Goal: Information Seeking & Learning: Find specific fact

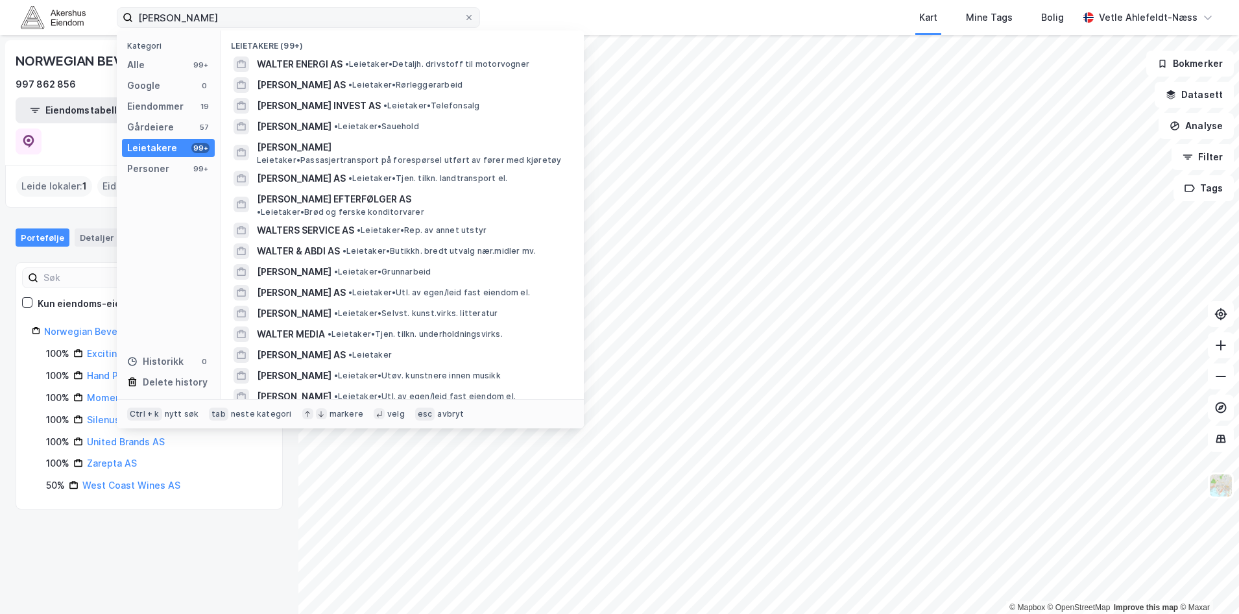
click at [233, 18] on input "[PERSON_NAME]" at bounding box center [298, 17] width 331 height 19
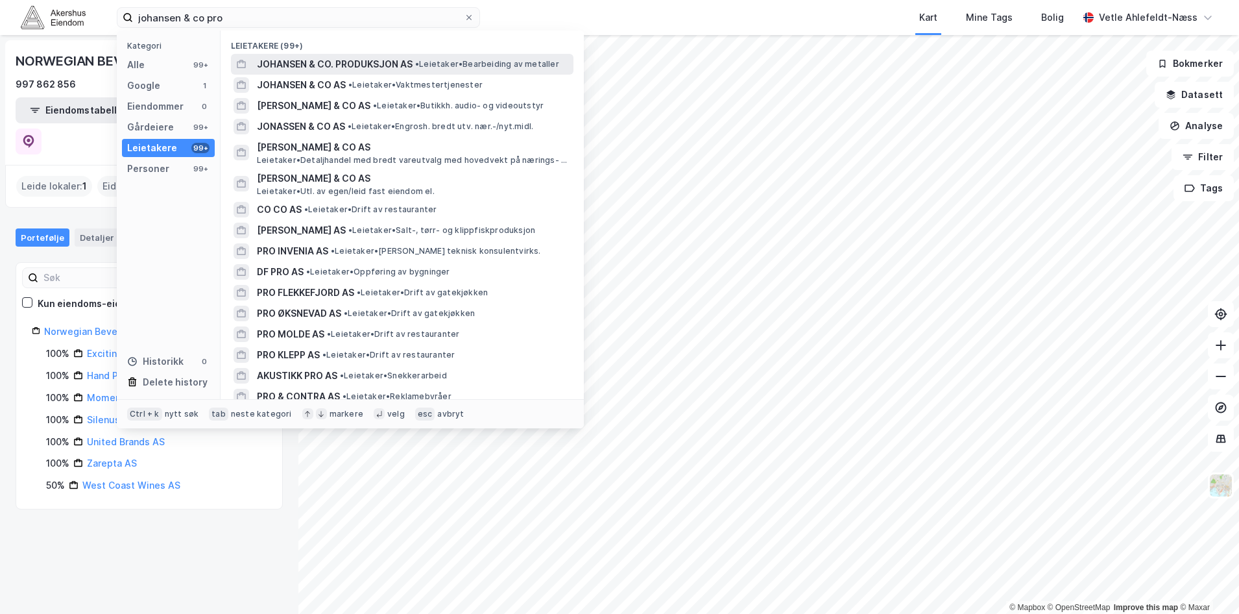
click at [413, 62] on span "JOHANSEN & CO. PRODUKSJON AS" at bounding box center [335, 64] width 156 height 16
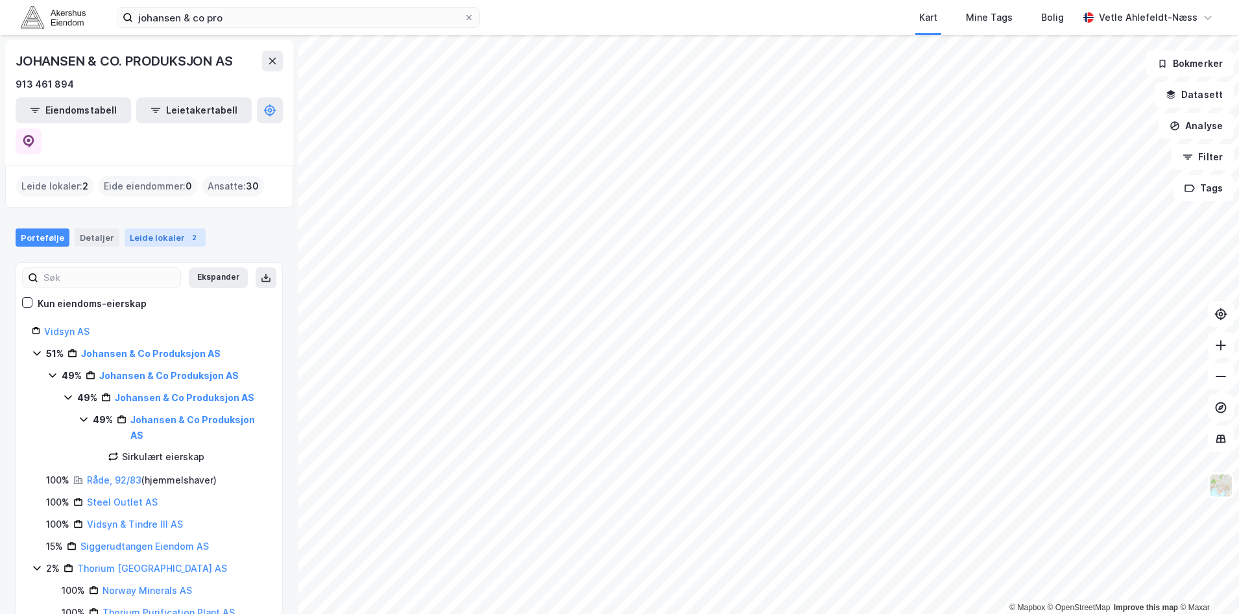
click at [188, 231] on div "2" at bounding box center [194, 237] width 13 height 13
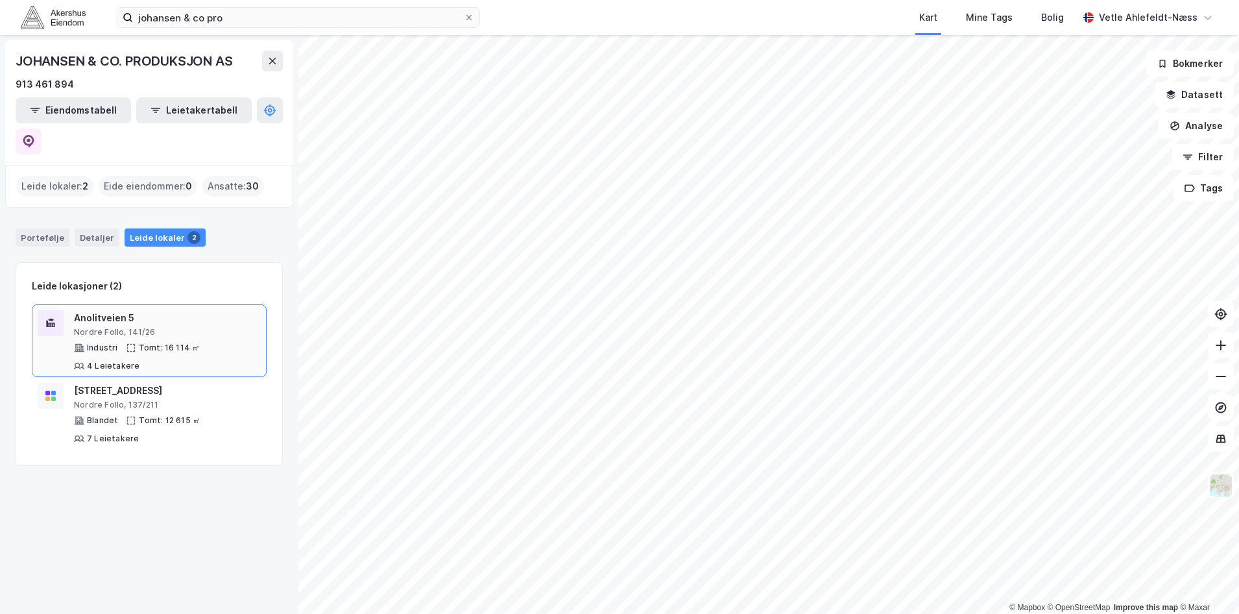
click at [191, 343] on div "Industri Tomt: 16 114 ㎡ 4 Leietakere" at bounding box center [167, 357] width 187 height 29
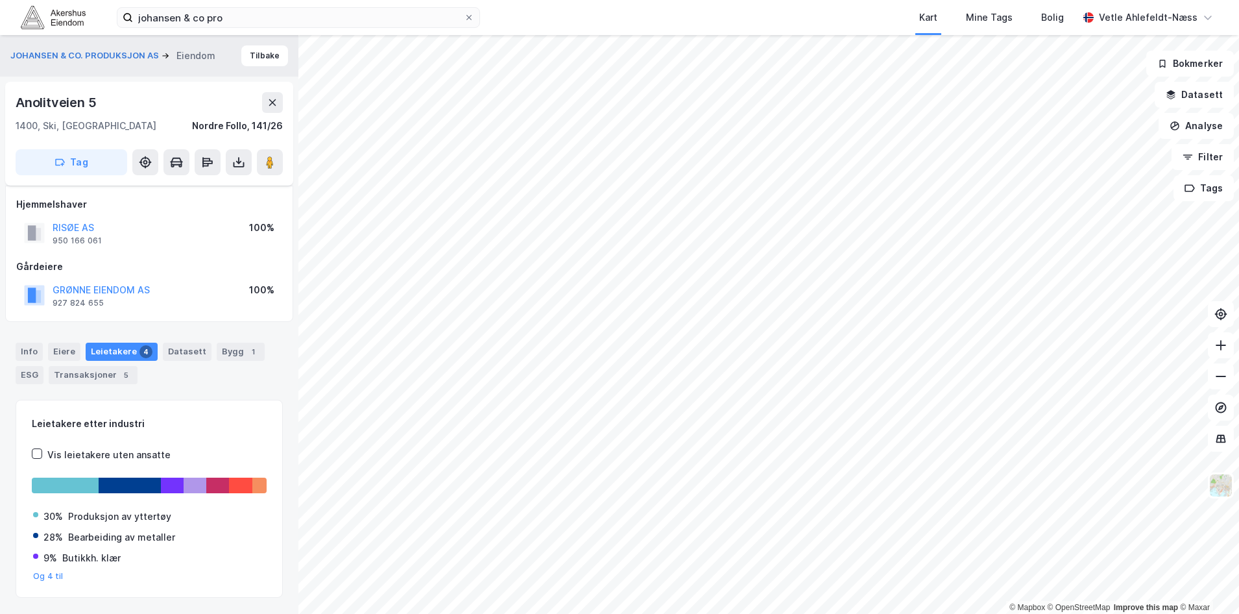
scroll to position [337, 0]
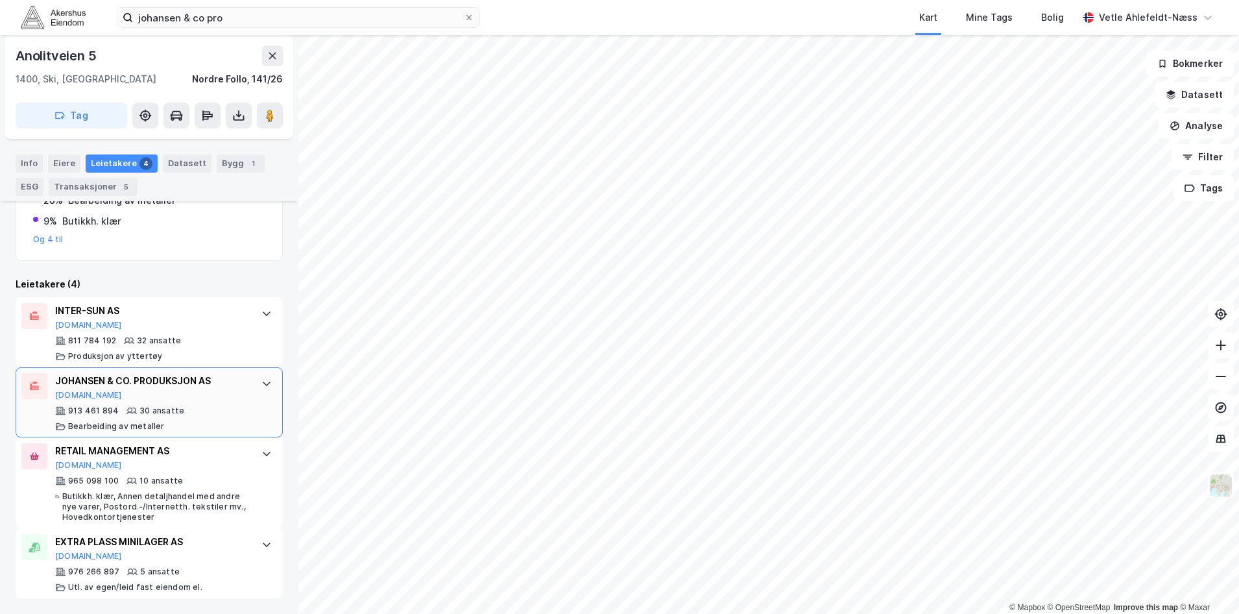
click at [218, 402] on div "JOHANSEN & CO. PRODUKSJON AS [DOMAIN_NAME] 913 461 894 30 ansatte Bearbeiding a…" at bounding box center [151, 402] width 193 height 58
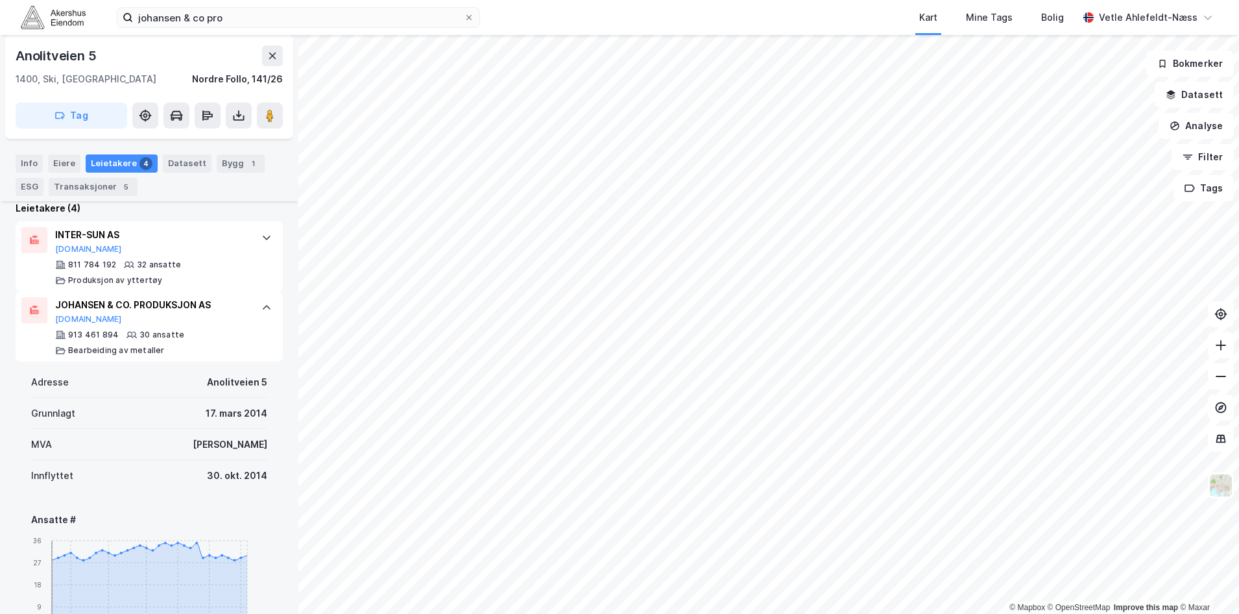
scroll to position [467, 0]
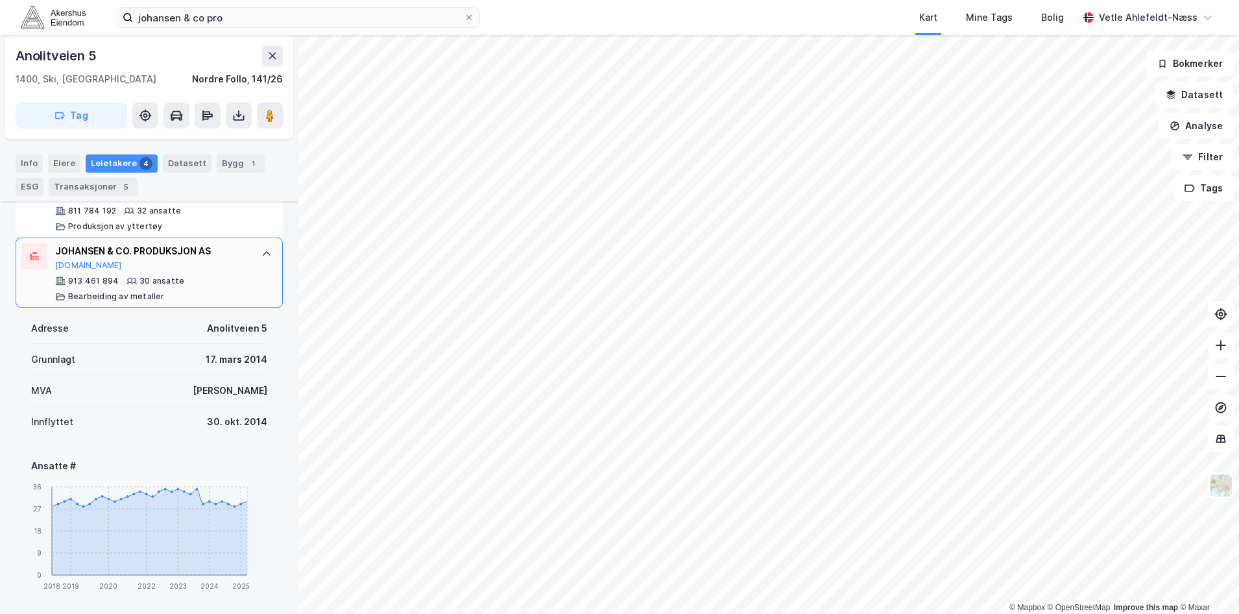
click at [266, 270] on div "JOHANSEN & CO. PRODUKSJON AS [DOMAIN_NAME] 913 461 894 30 ansatte Bearbeiding a…" at bounding box center [149, 273] width 267 height 70
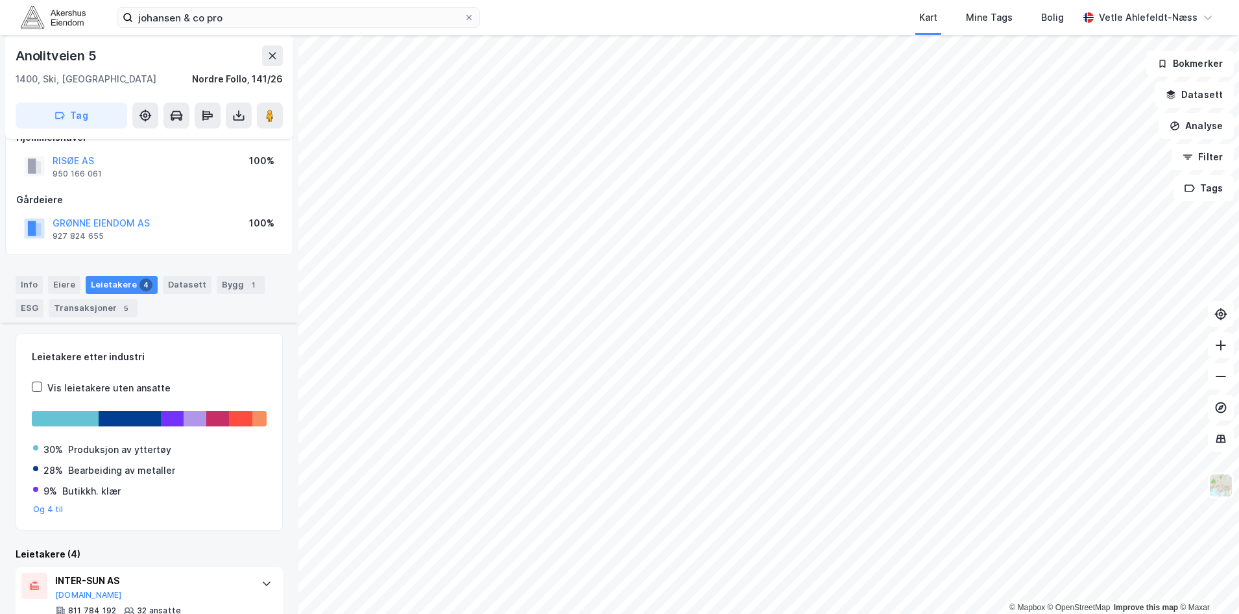
scroll to position [0, 0]
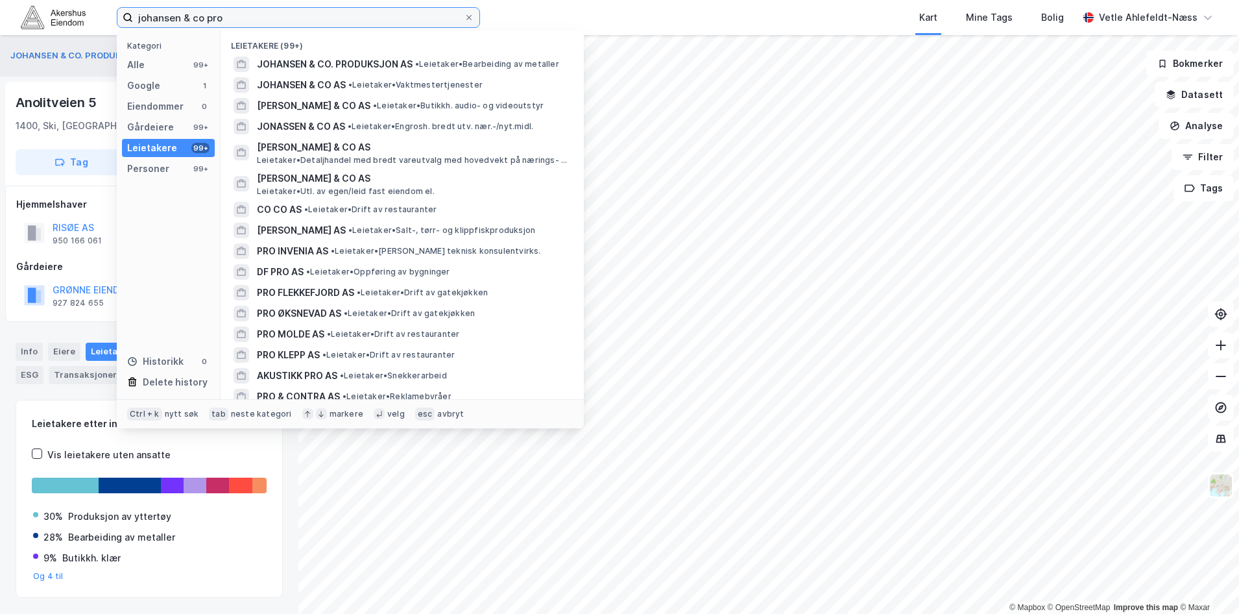
click at [224, 15] on input "johansen & co pro" at bounding box center [298, 17] width 331 height 19
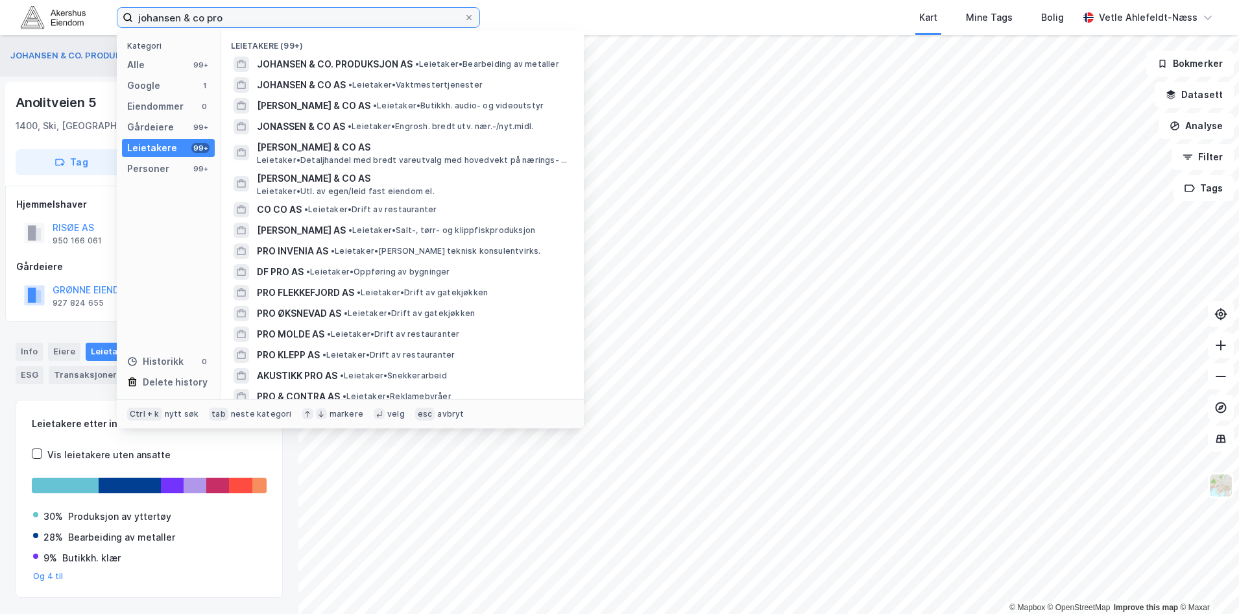
click at [224, 15] on input "johansen & co pro" at bounding box center [298, 17] width 331 height 19
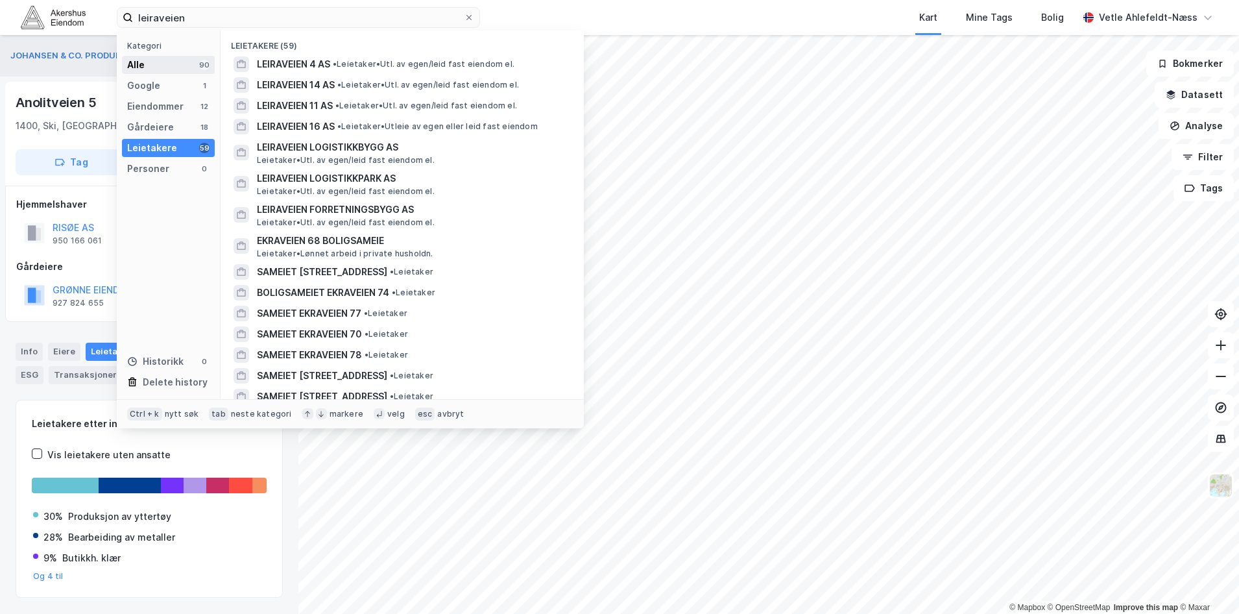
click at [149, 69] on div "Alle 90" at bounding box center [168, 65] width 93 height 18
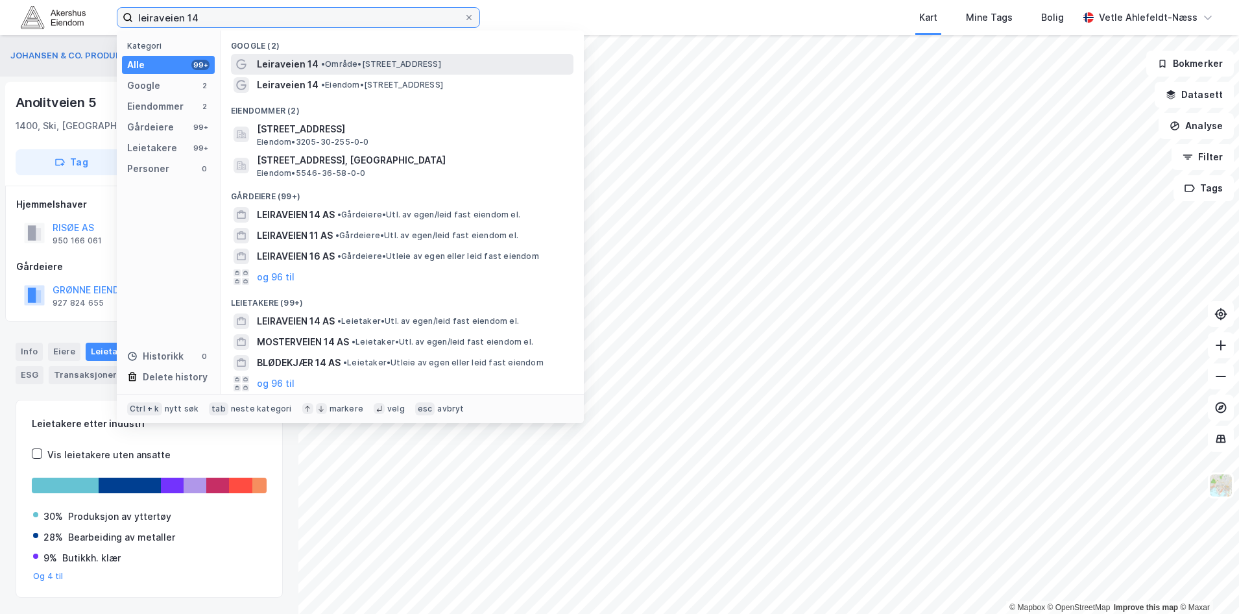
type input "leiraveien 14"
click at [403, 60] on span "• Område • [STREET_ADDRESS]" at bounding box center [381, 64] width 120 height 10
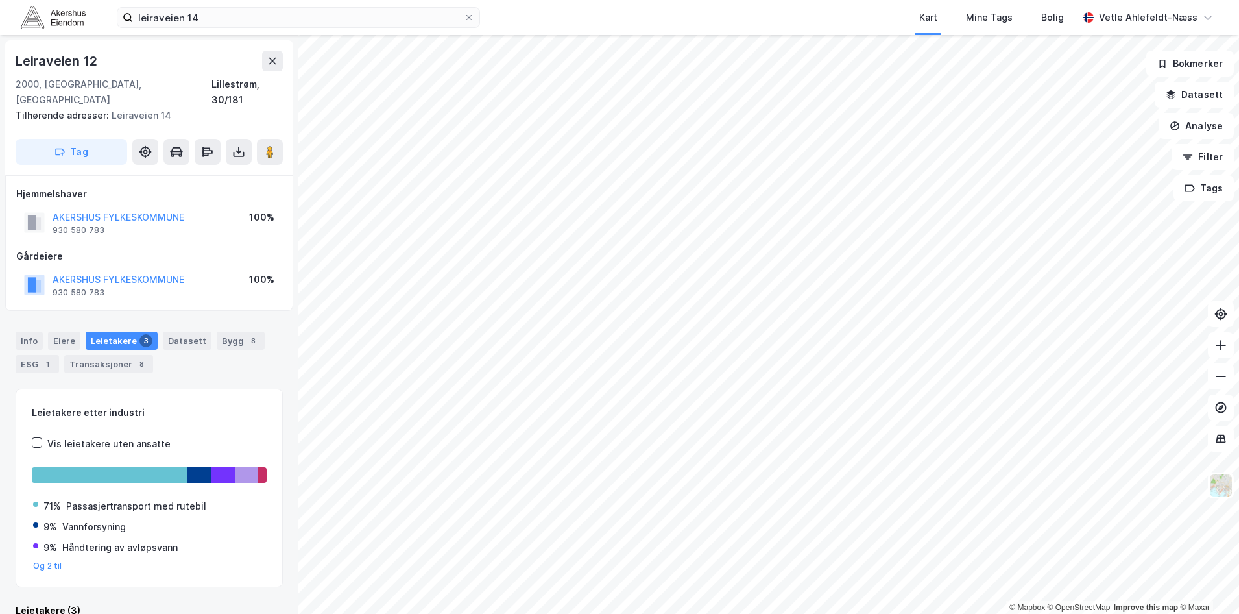
scroll to position [1, 0]
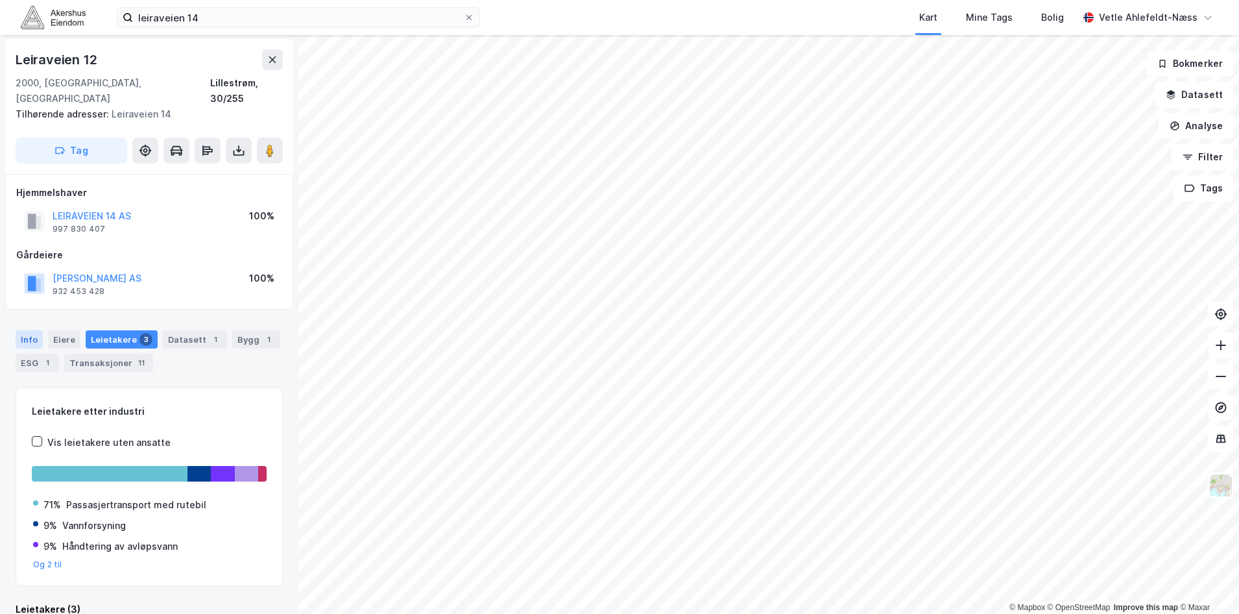
click at [34, 330] on div "Info" at bounding box center [29, 339] width 27 height 18
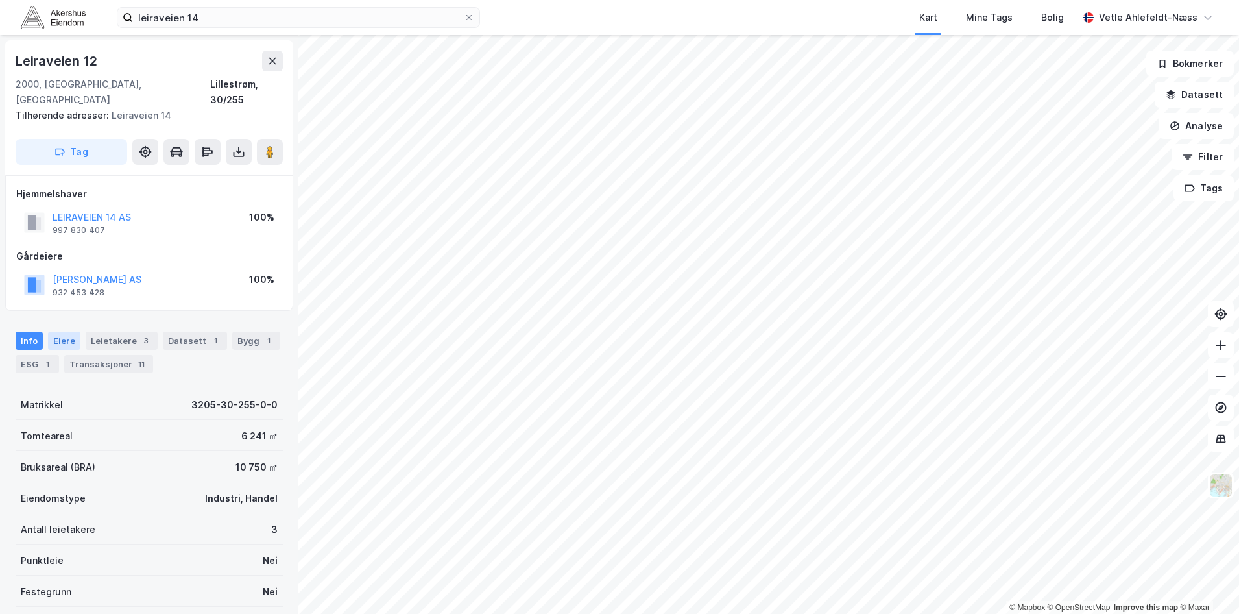
click at [57, 332] on div "Eiere" at bounding box center [64, 341] width 32 height 18
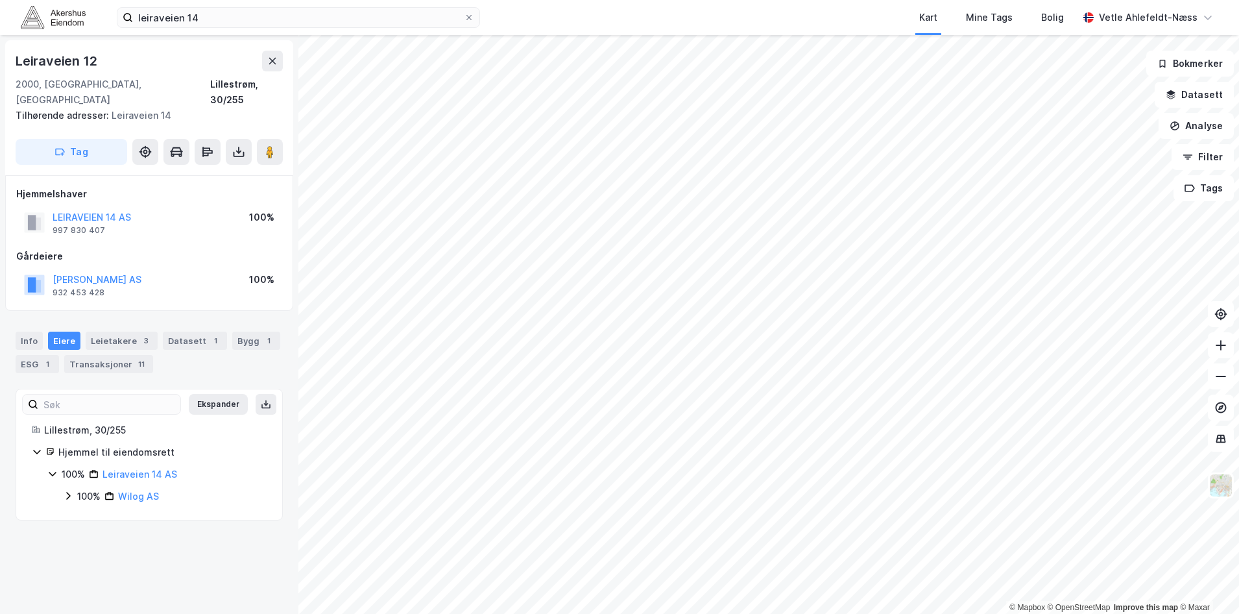
click at [75, 489] on div "100% Wilog AS" at bounding box center [165, 497] width 204 height 16
click at [80, 513] on icon at bounding box center [84, 518] width 10 height 10
click at [94, 535] on icon at bounding box center [99, 540] width 10 height 10
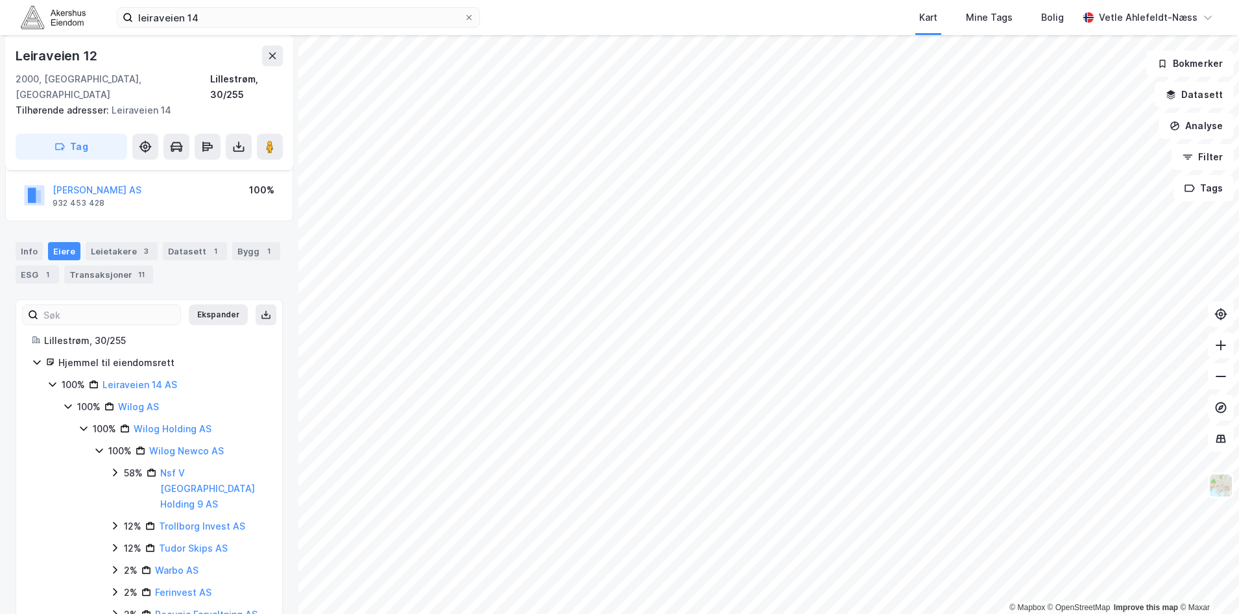
scroll to position [79, 0]
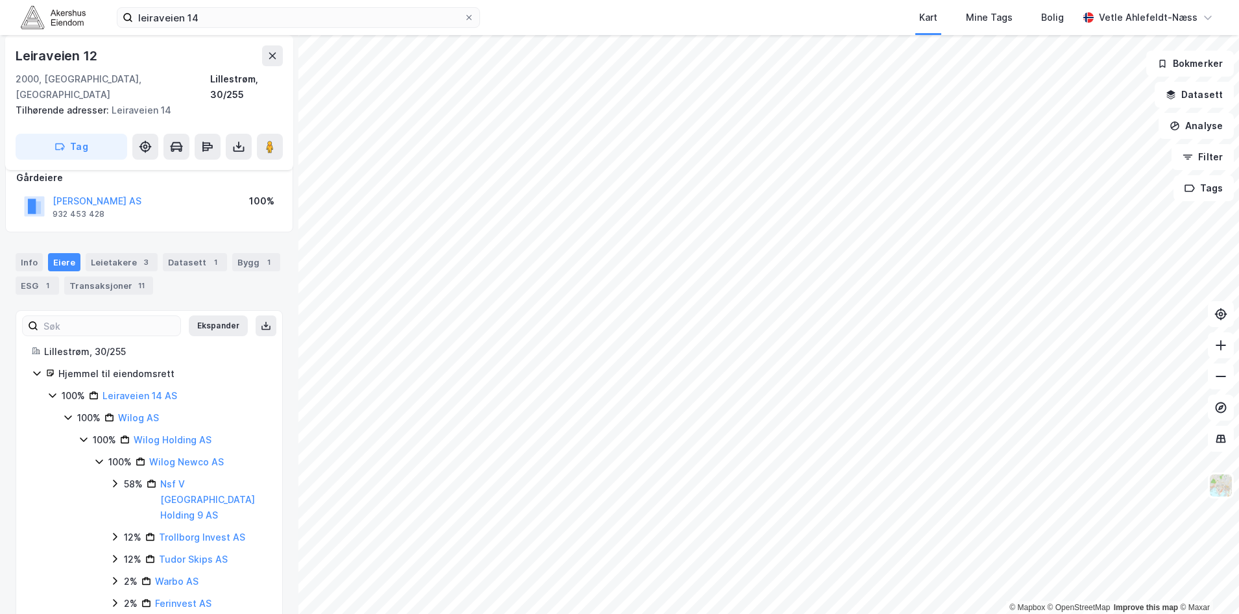
click at [103, 456] on icon at bounding box center [99, 461] width 10 height 10
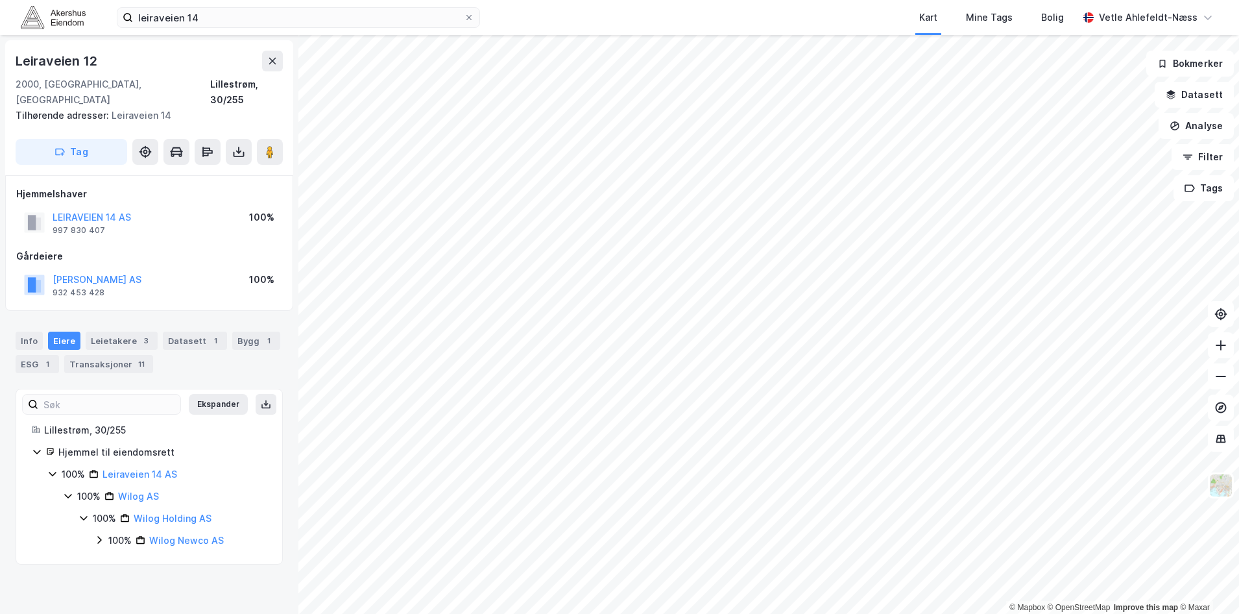
click at [82, 513] on icon at bounding box center [84, 518] width 10 height 10
click at [70, 494] on icon at bounding box center [67, 496] width 7 height 5
